Goal: Transaction & Acquisition: Subscribe to service/newsletter

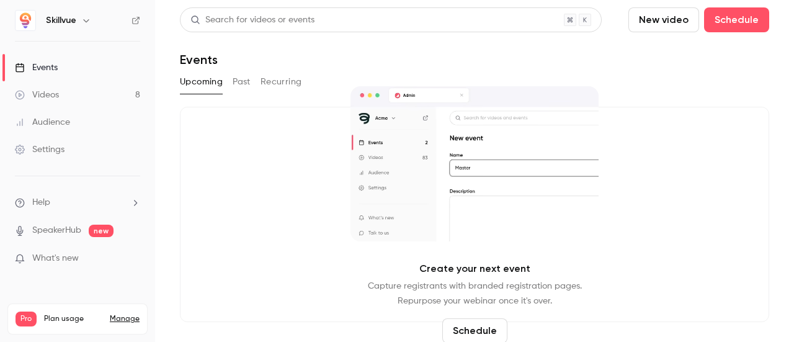
drag, startPoint x: 775, startPoint y: 1, endPoint x: 247, endPoint y: 82, distance: 533.3
click at [247, 82] on button "Past" at bounding box center [242, 82] width 18 height 20
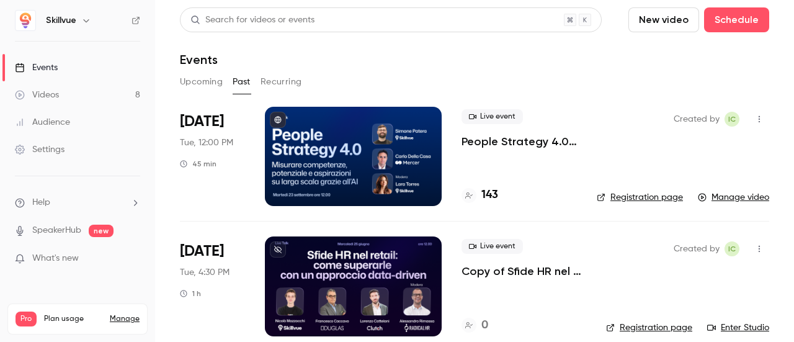
click at [353, 141] on div at bounding box center [353, 156] width 177 height 99
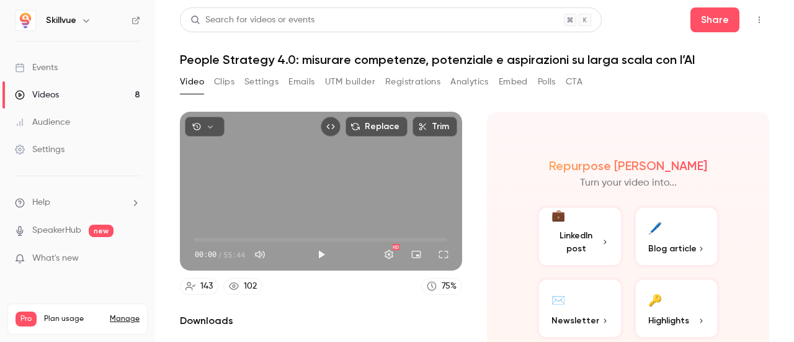
click at [337, 86] on button "UTM builder" at bounding box center [350, 82] width 50 height 20
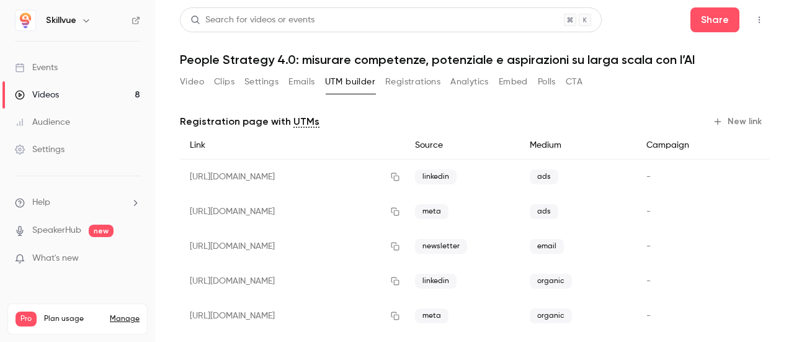
scroll to position [29, 0]
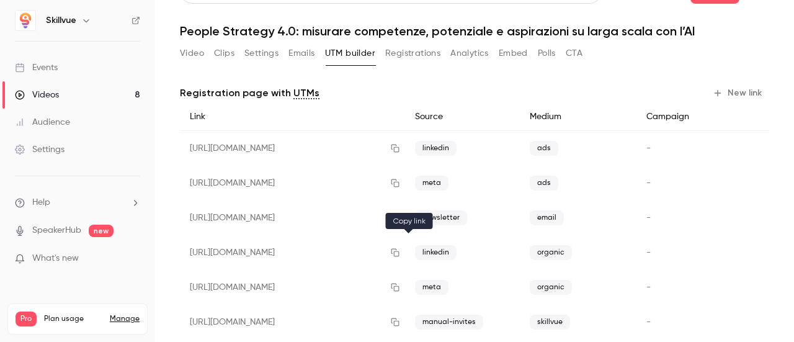
click at [400, 253] on icon "button" at bounding box center [395, 252] width 10 height 9
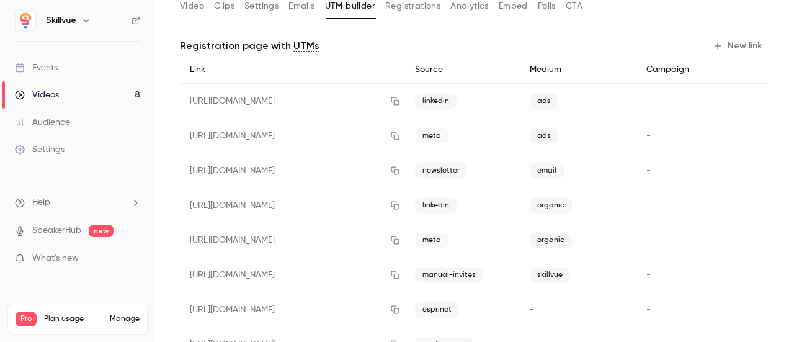
scroll to position [91, 0]
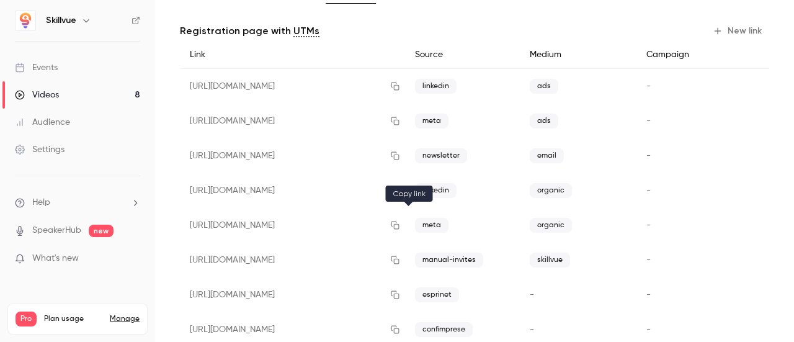
drag, startPoint x: 409, startPoint y: 229, endPoint x: 448, endPoint y: 100, distance: 134.6
click at [405, 229] on button "button" at bounding box center [395, 225] width 20 height 20
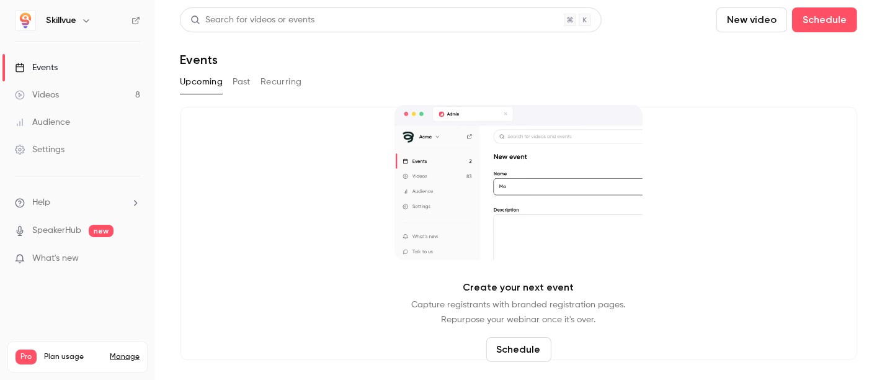
drag, startPoint x: 767, startPoint y: 0, endPoint x: 466, endPoint y: 71, distance: 309.0
click at [482, 69] on div "Search for videos or events New video Schedule Events Upcoming Past Recurring C…" at bounding box center [518, 183] width 677 height 352
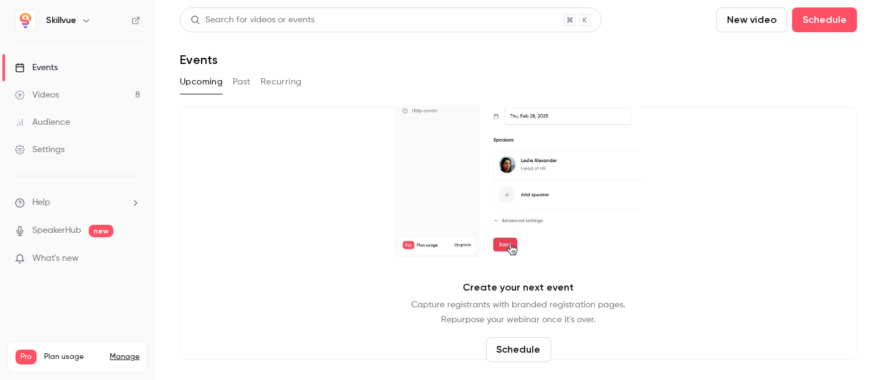
click at [128, 341] on link "Manage" at bounding box center [125, 357] width 30 height 10
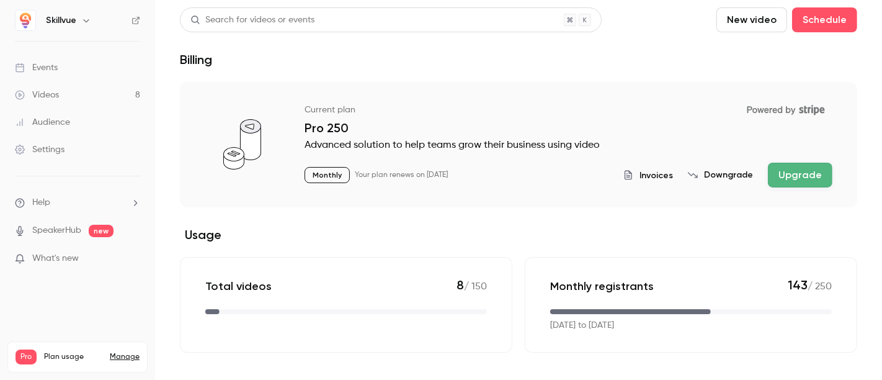
click at [793, 168] on button "Upgrade" at bounding box center [800, 174] width 64 height 25
